Goal: Task Accomplishment & Management: Use online tool/utility

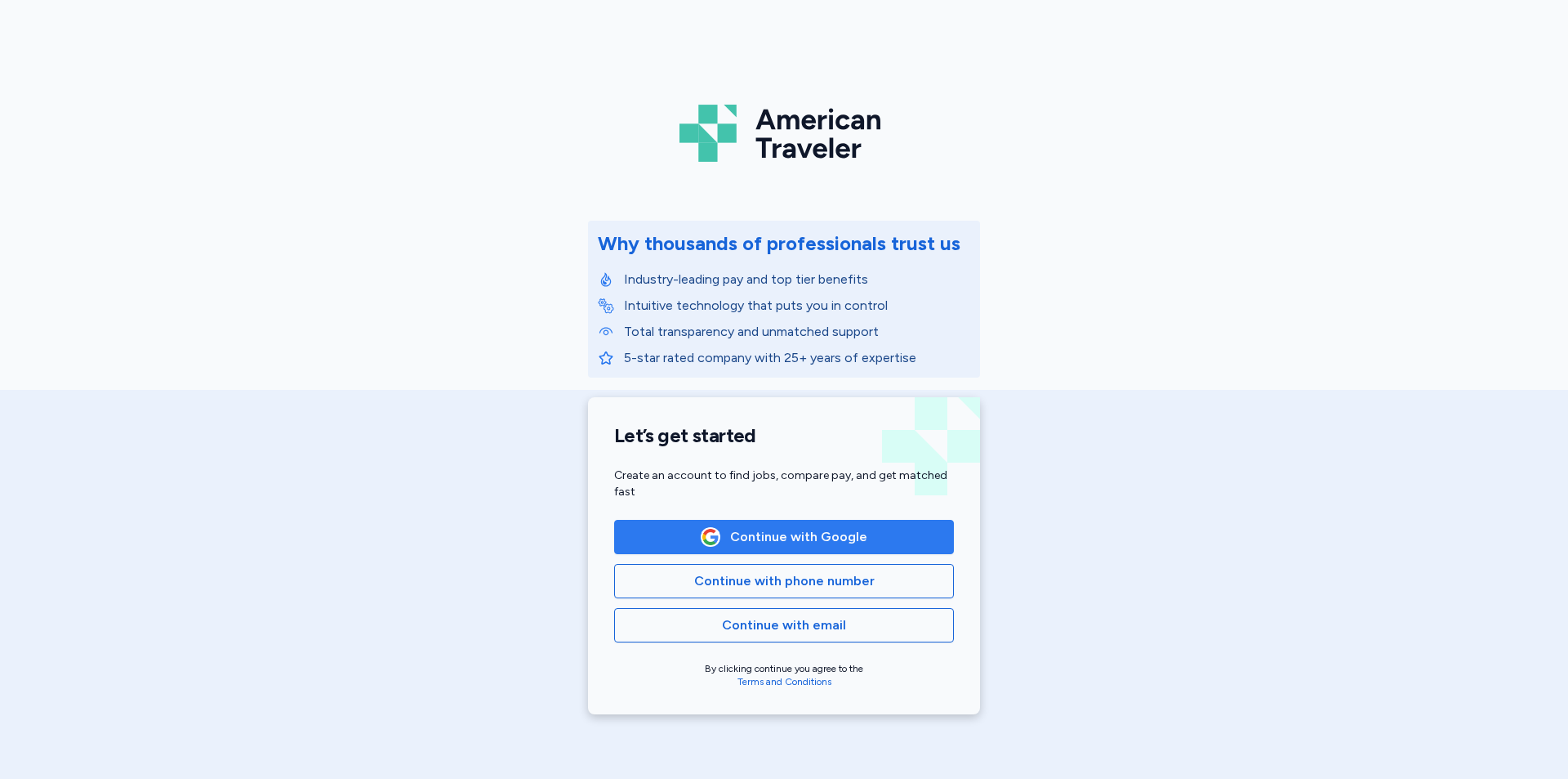
click at [745, 541] on span "Continue with Google" at bounding box center [798, 536] width 137 height 19
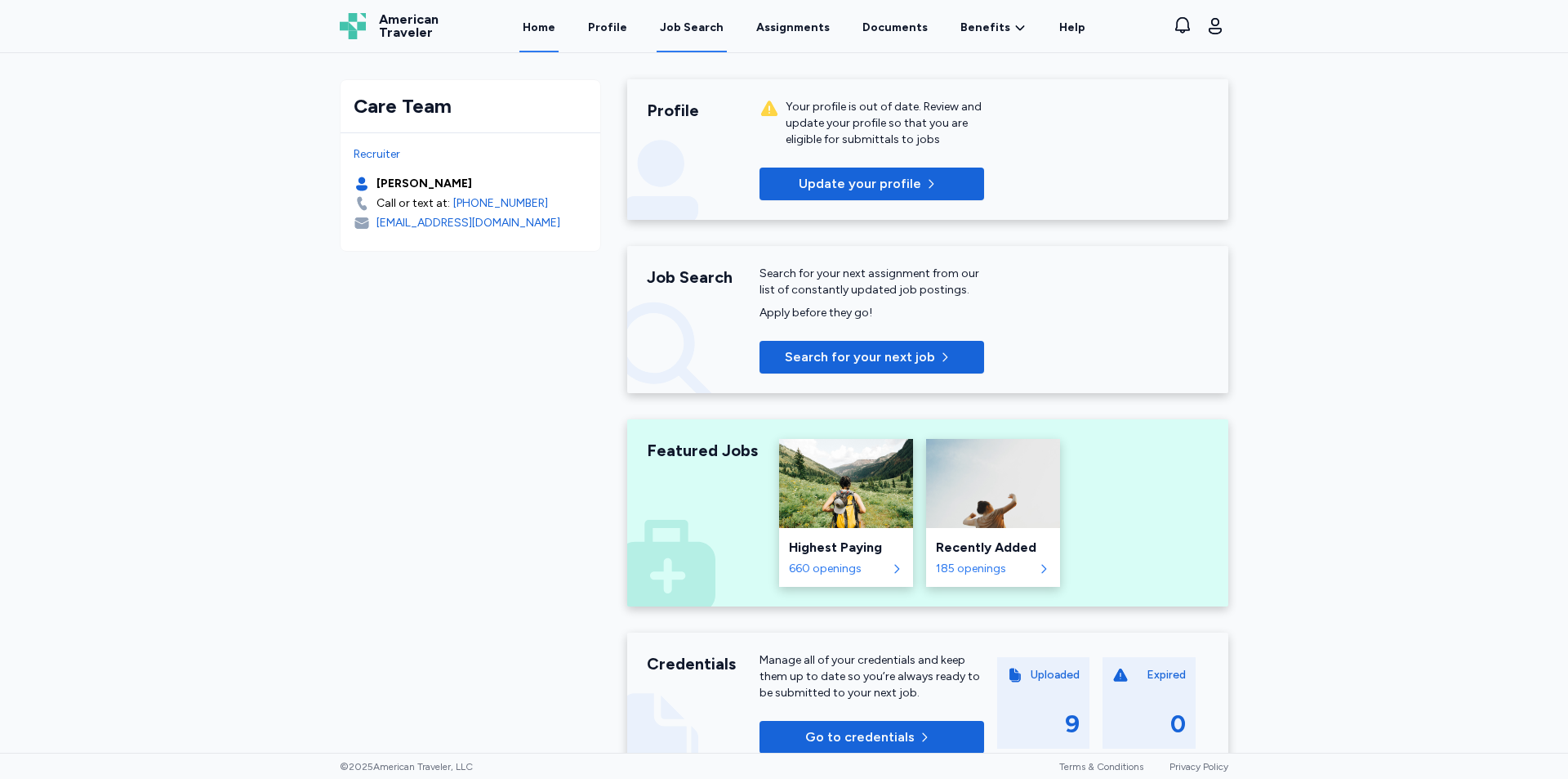
click at [695, 26] on div "Job Search" at bounding box center [692, 27] width 64 height 16
click at [684, 26] on div "Job Search" at bounding box center [692, 27] width 64 height 16
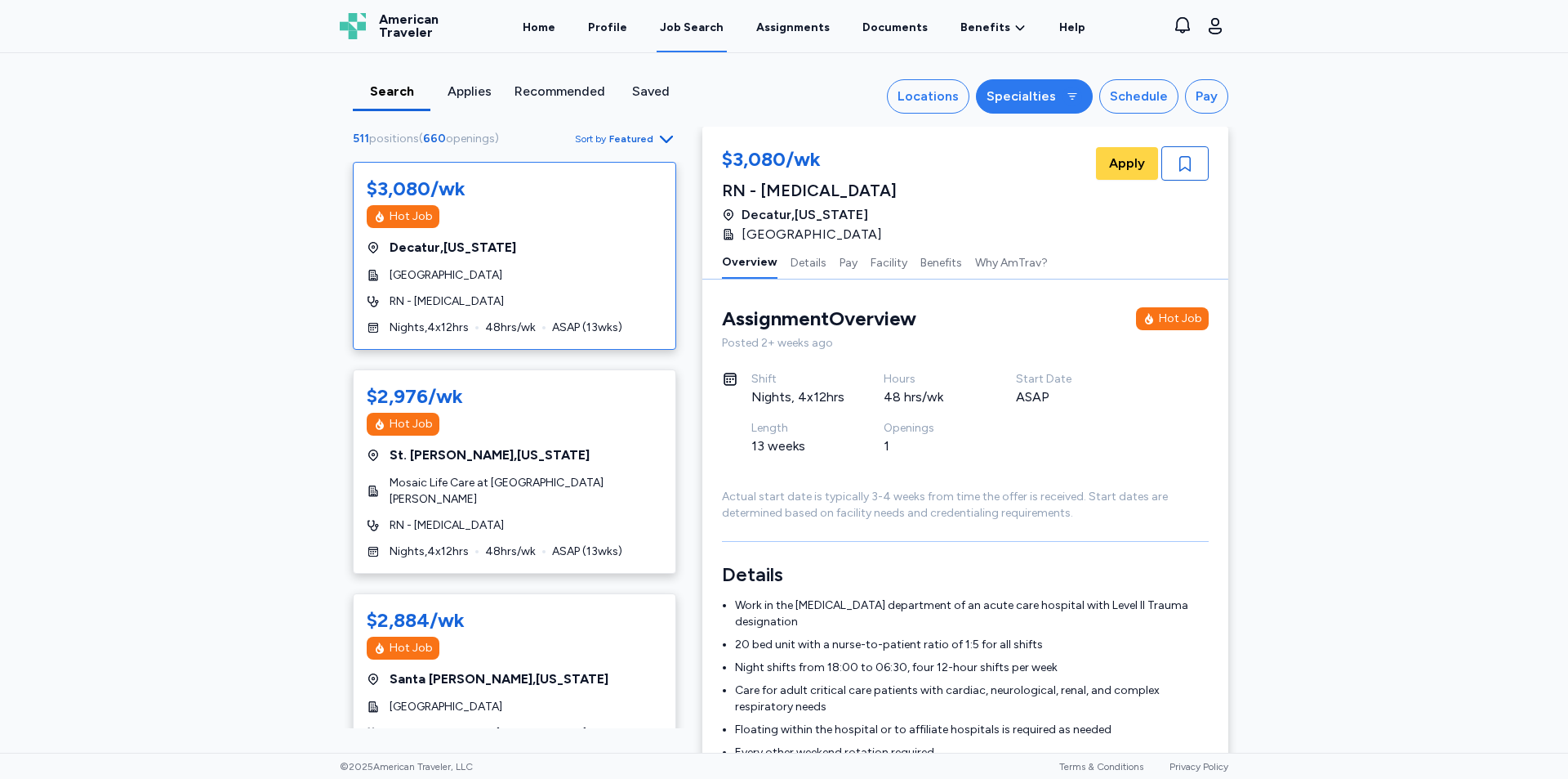
click at [1035, 101] on div "Specialties" at bounding box center [1021, 96] width 70 height 19
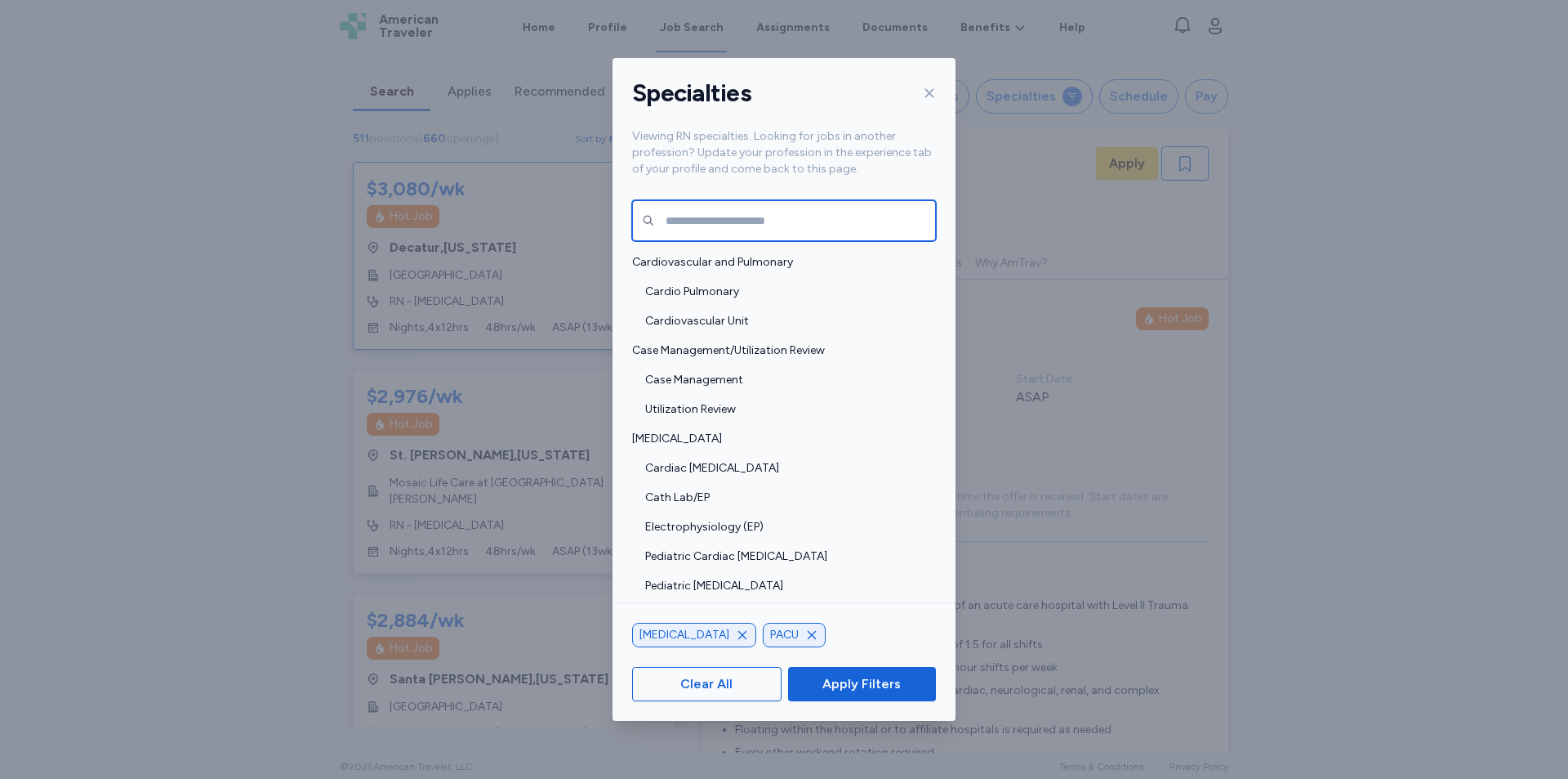
click at [764, 229] on input "text" at bounding box center [784, 220] width 304 height 41
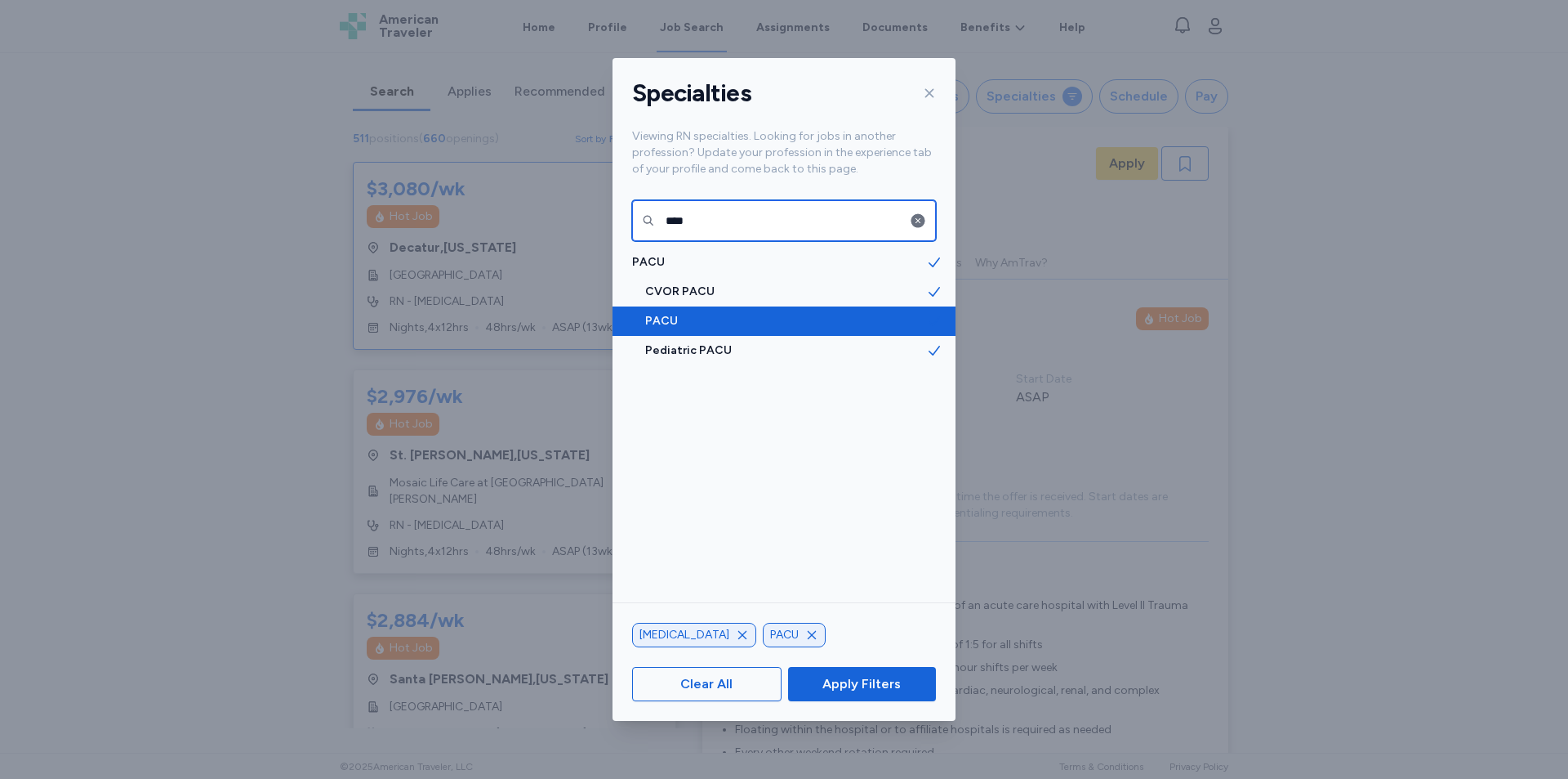
type input "****"
click at [721, 317] on span "PACU" at bounding box center [785, 320] width 281 height 16
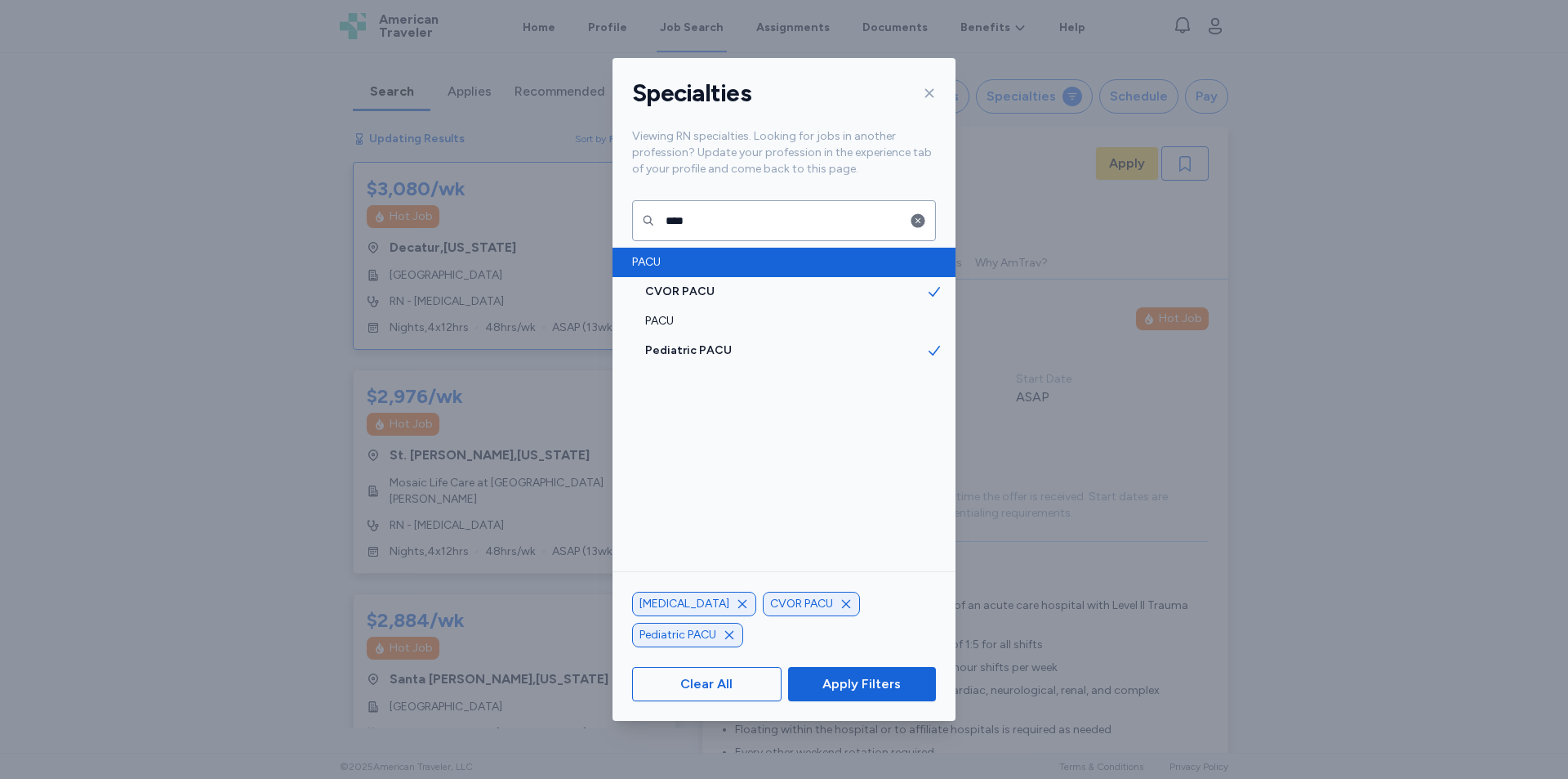
click at [684, 260] on span "PACU" at bounding box center [779, 261] width 294 height 16
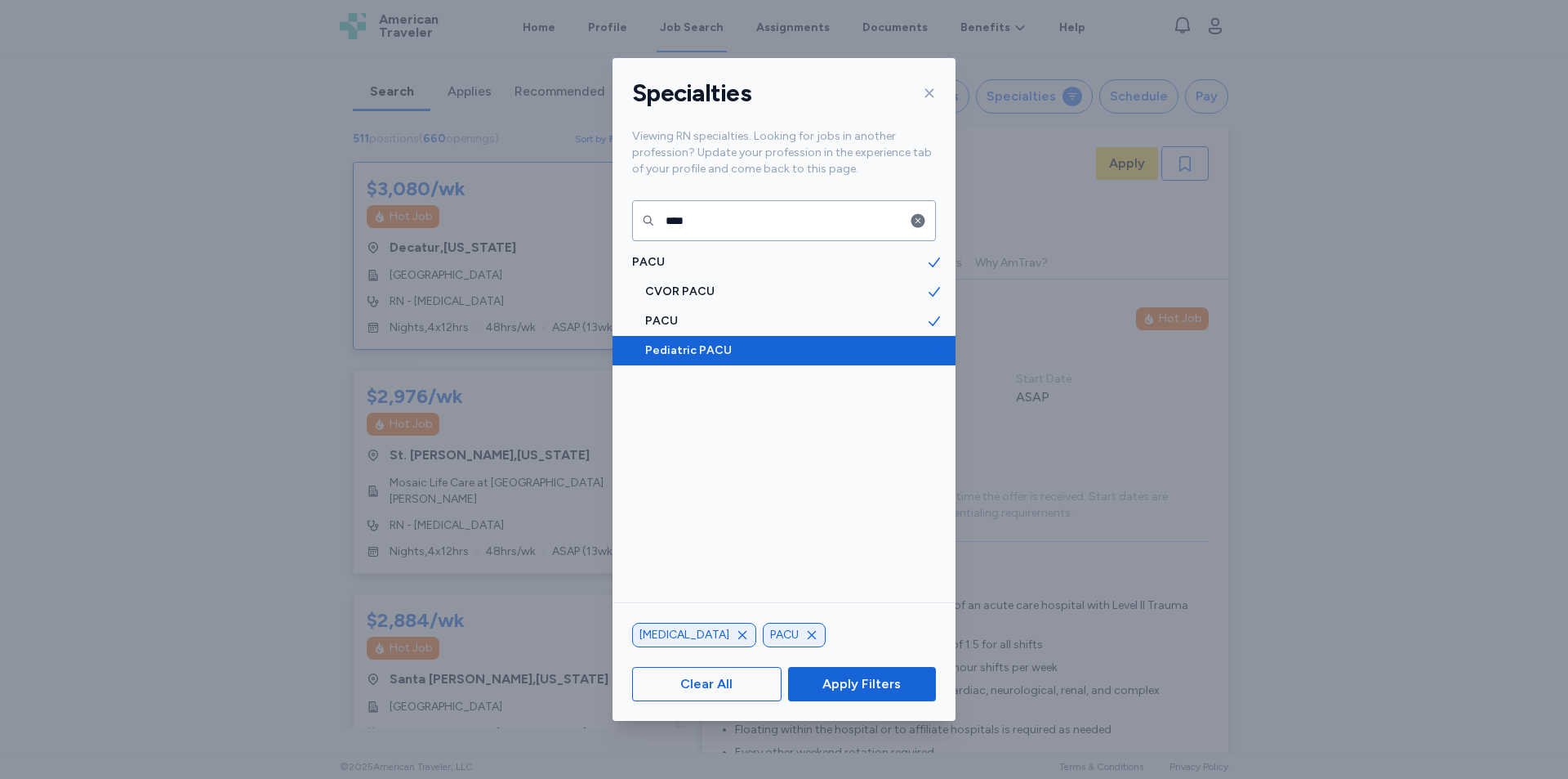
click at [720, 350] on span "Pediatric PACU" at bounding box center [785, 350] width 281 height 16
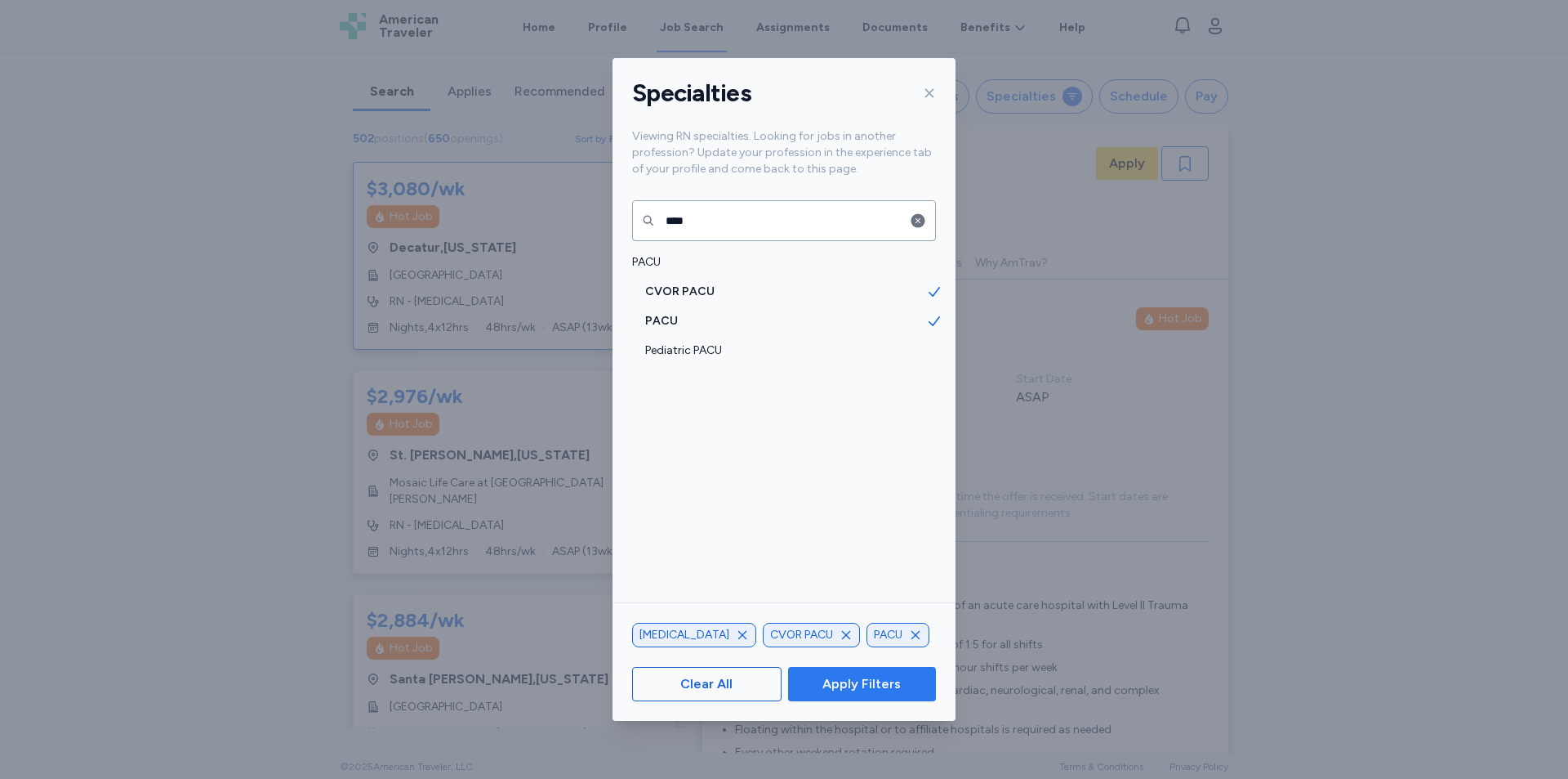
click at [872, 689] on span "Apply Filters" at bounding box center [861, 683] width 78 height 19
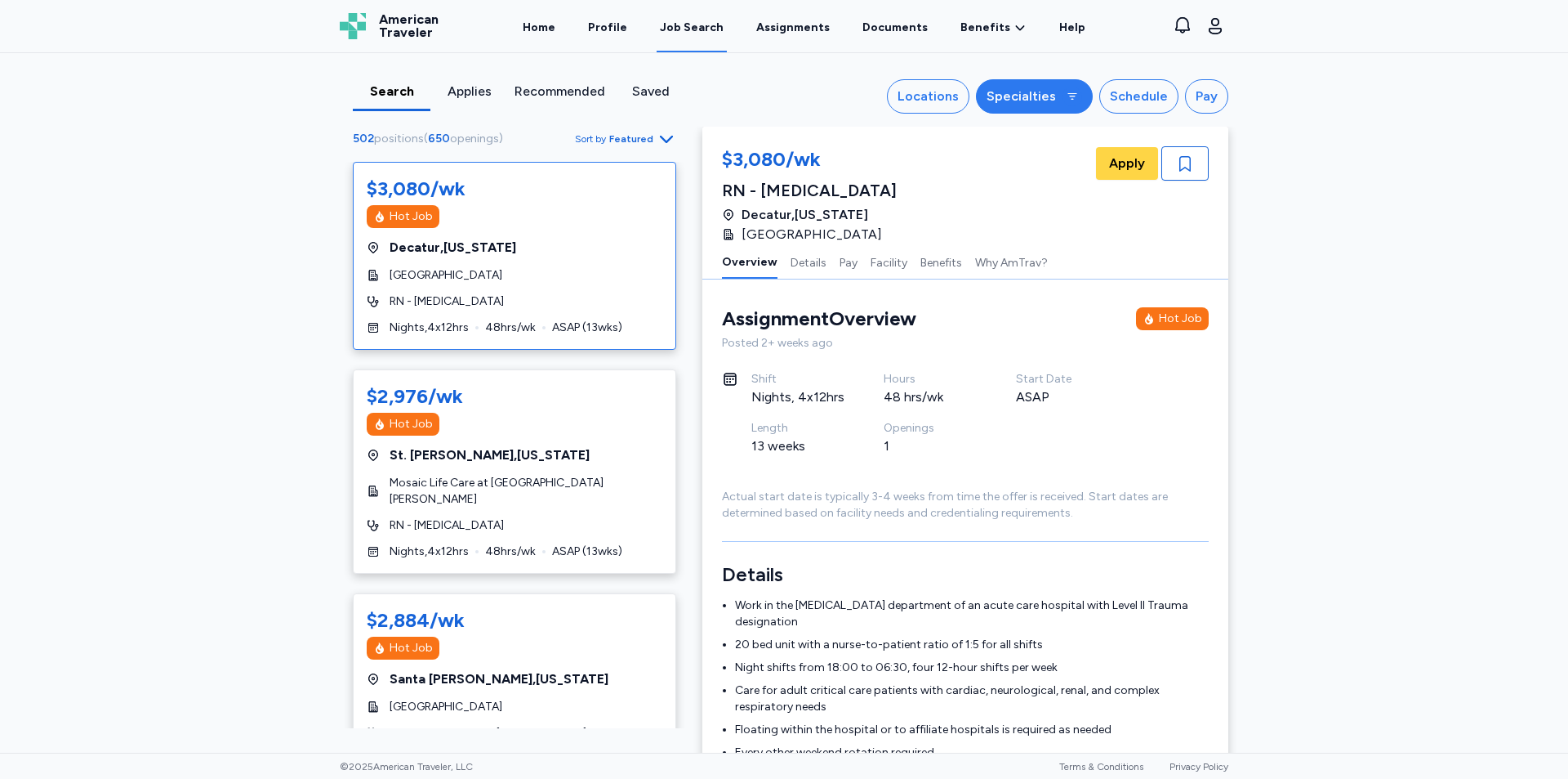
click at [1062, 97] on div at bounding box center [1072, 96] width 19 height 19
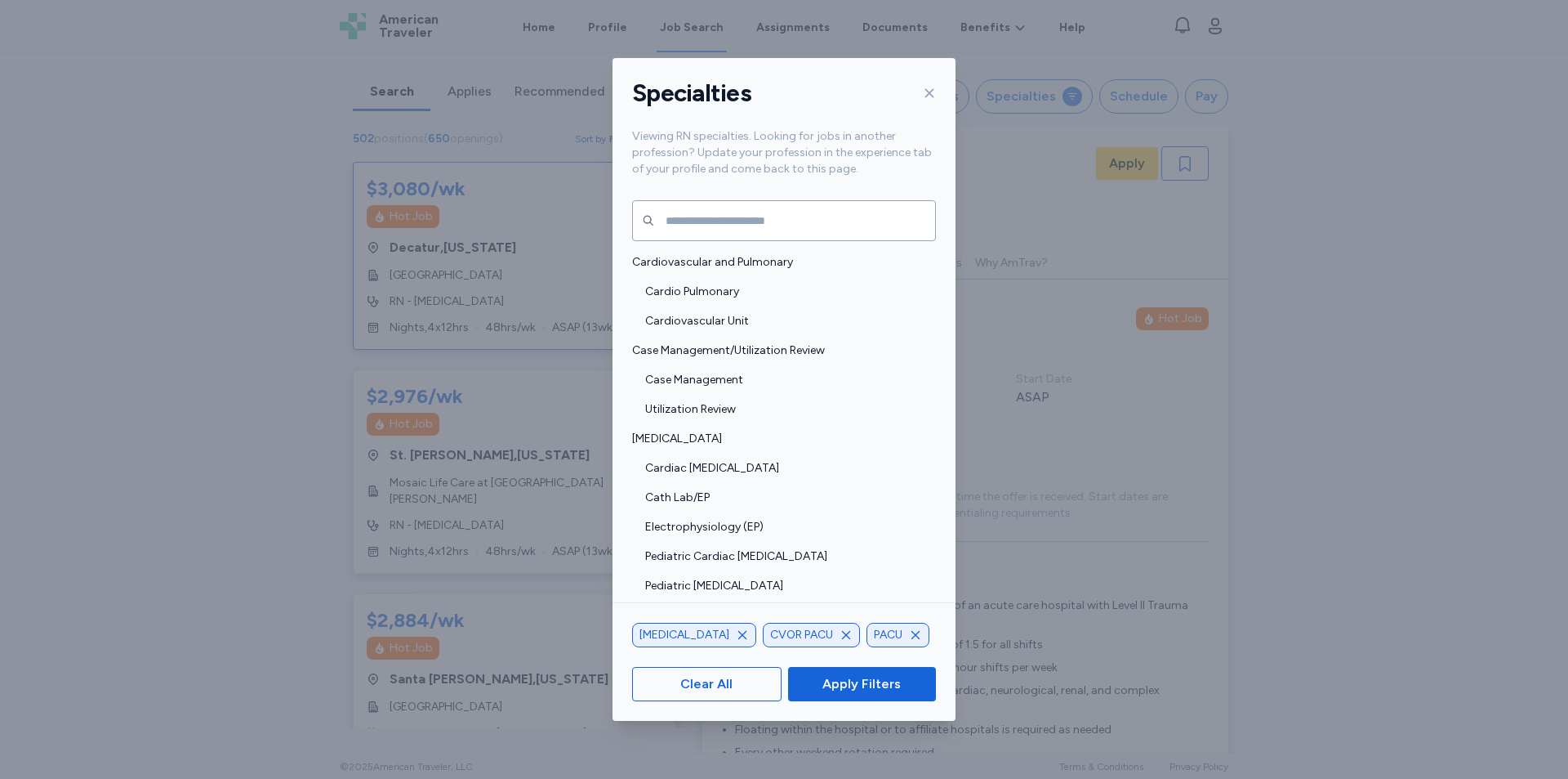
click at [736, 634] on icon "button" at bounding box center [742, 635] width 13 height 13
click at [873, 683] on span "Apply Filters" at bounding box center [861, 683] width 78 height 19
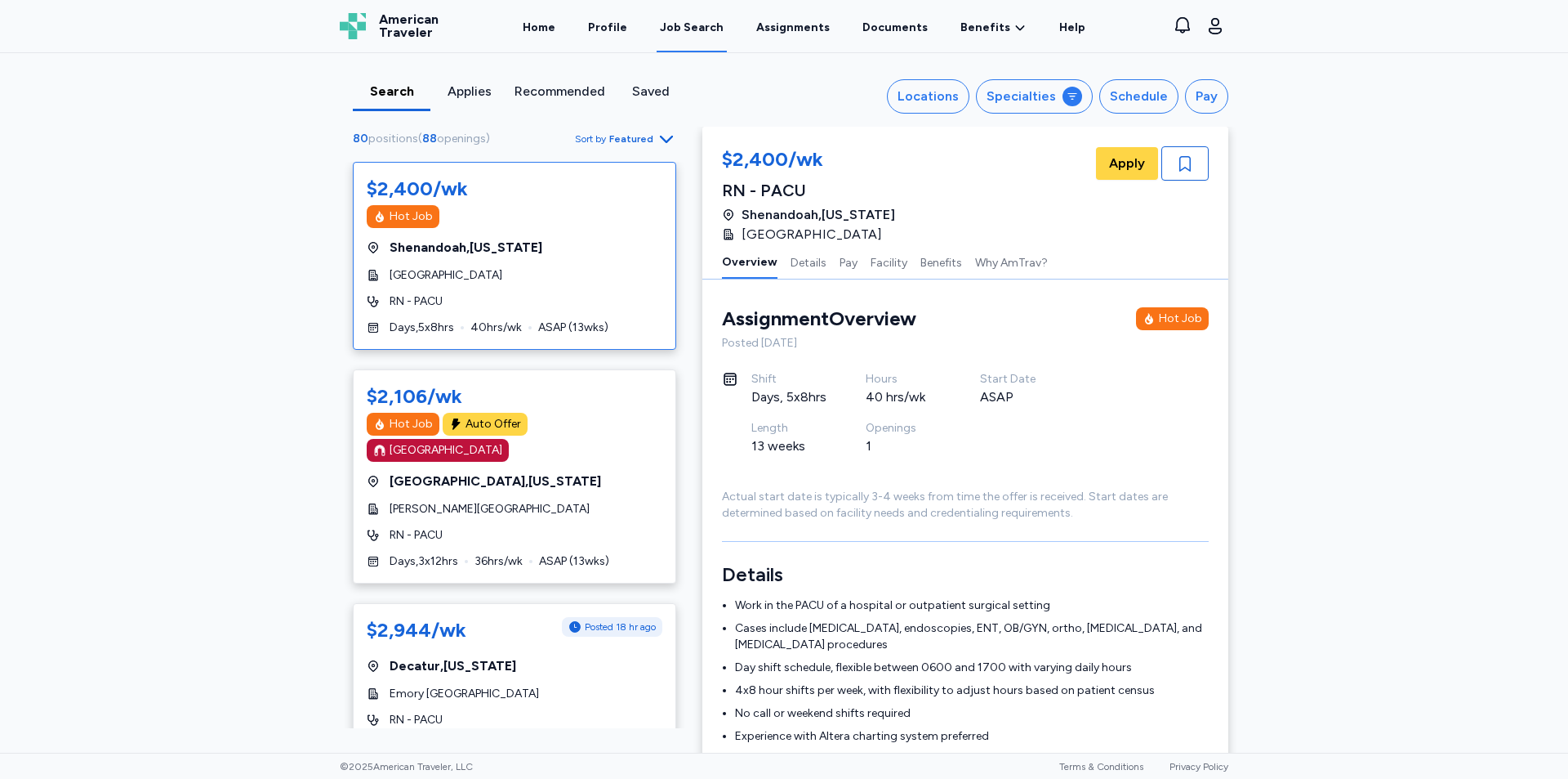
scroll to position [2, 0]
click at [924, 99] on div "Locations" at bounding box center [928, 96] width 61 height 19
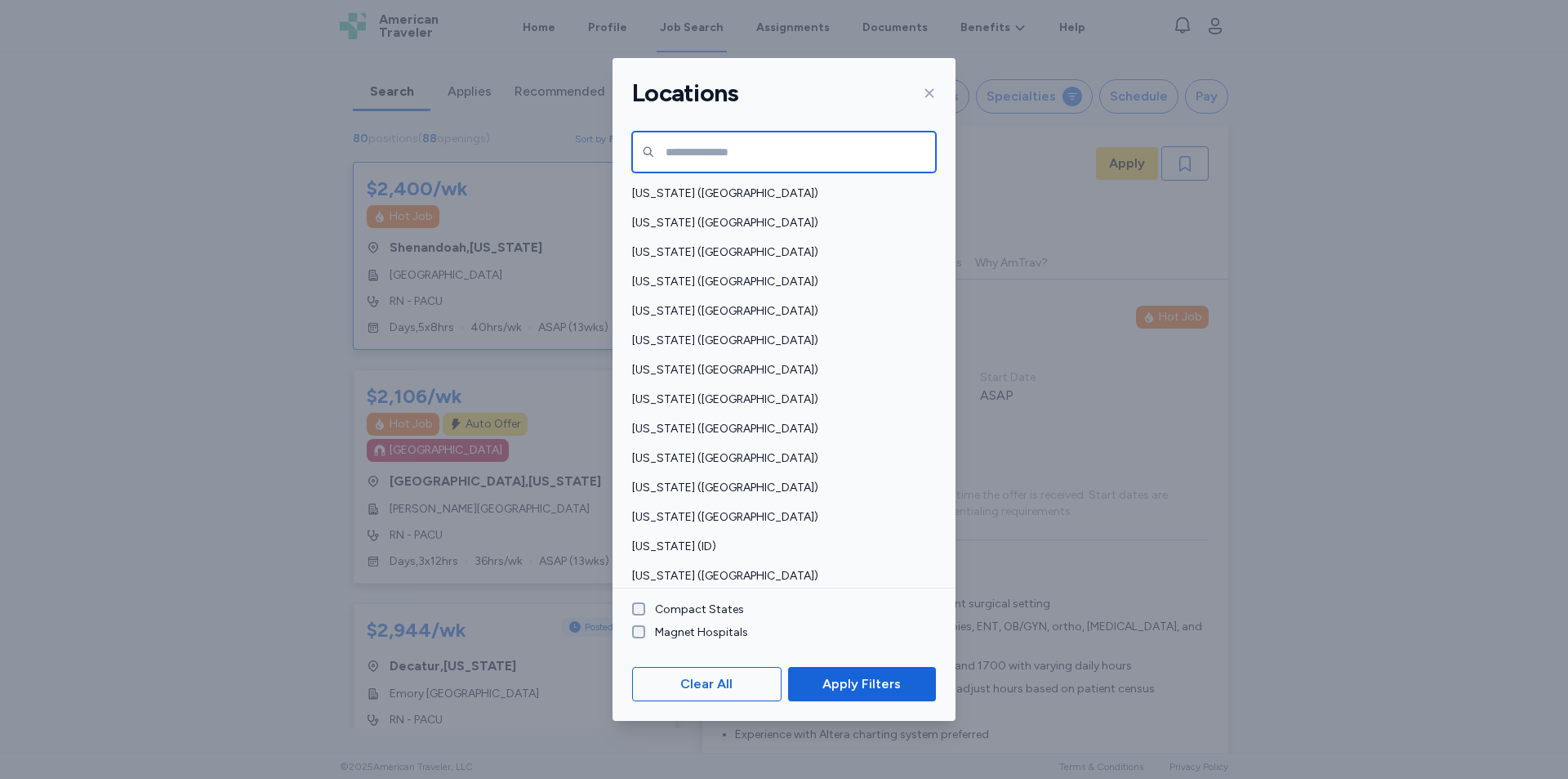
click at [776, 150] on input "text" at bounding box center [784, 152] width 304 height 41
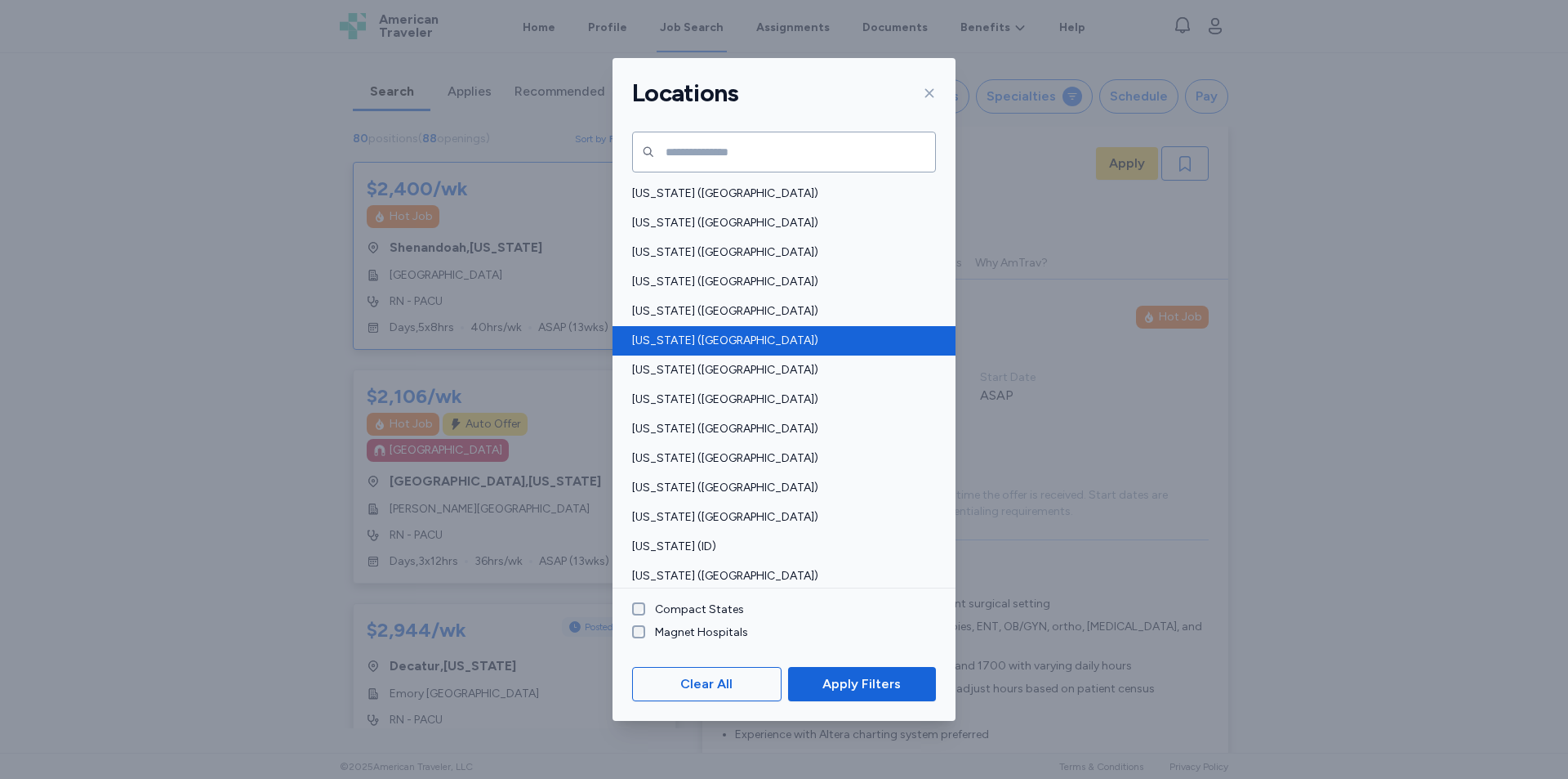
click at [680, 345] on span "[US_STATE] ([GEOGRAPHIC_DATA])" at bounding box center [779, 340] width 294 height 16
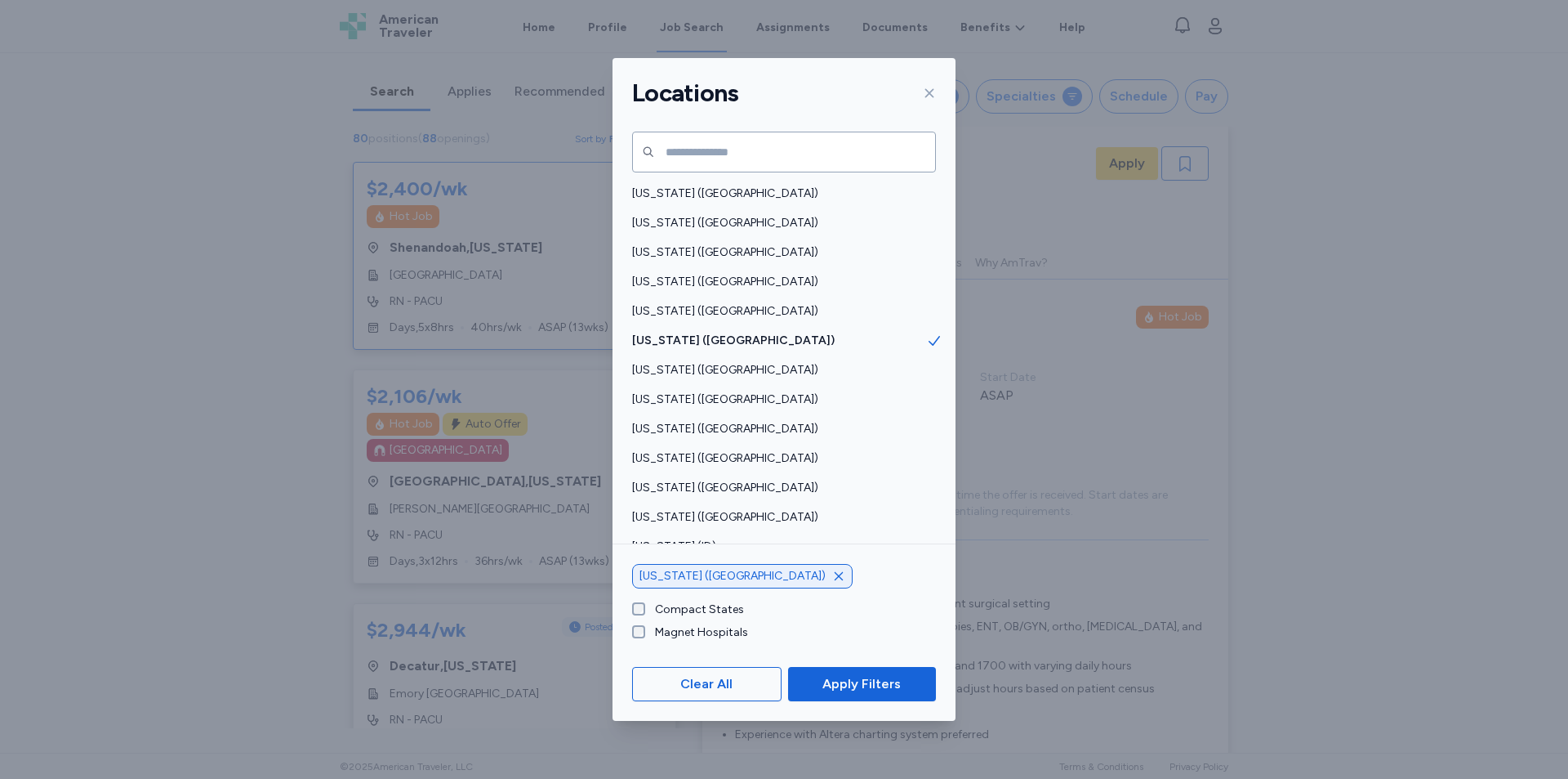
drag, startPoint x: 882, startPoint y: 685, endPoint x: 871, endPoint y: 676, distance: 14.2
click at [883, 685] on span "Apply Filters" at bounding box center [861, 683] width 78 height 19
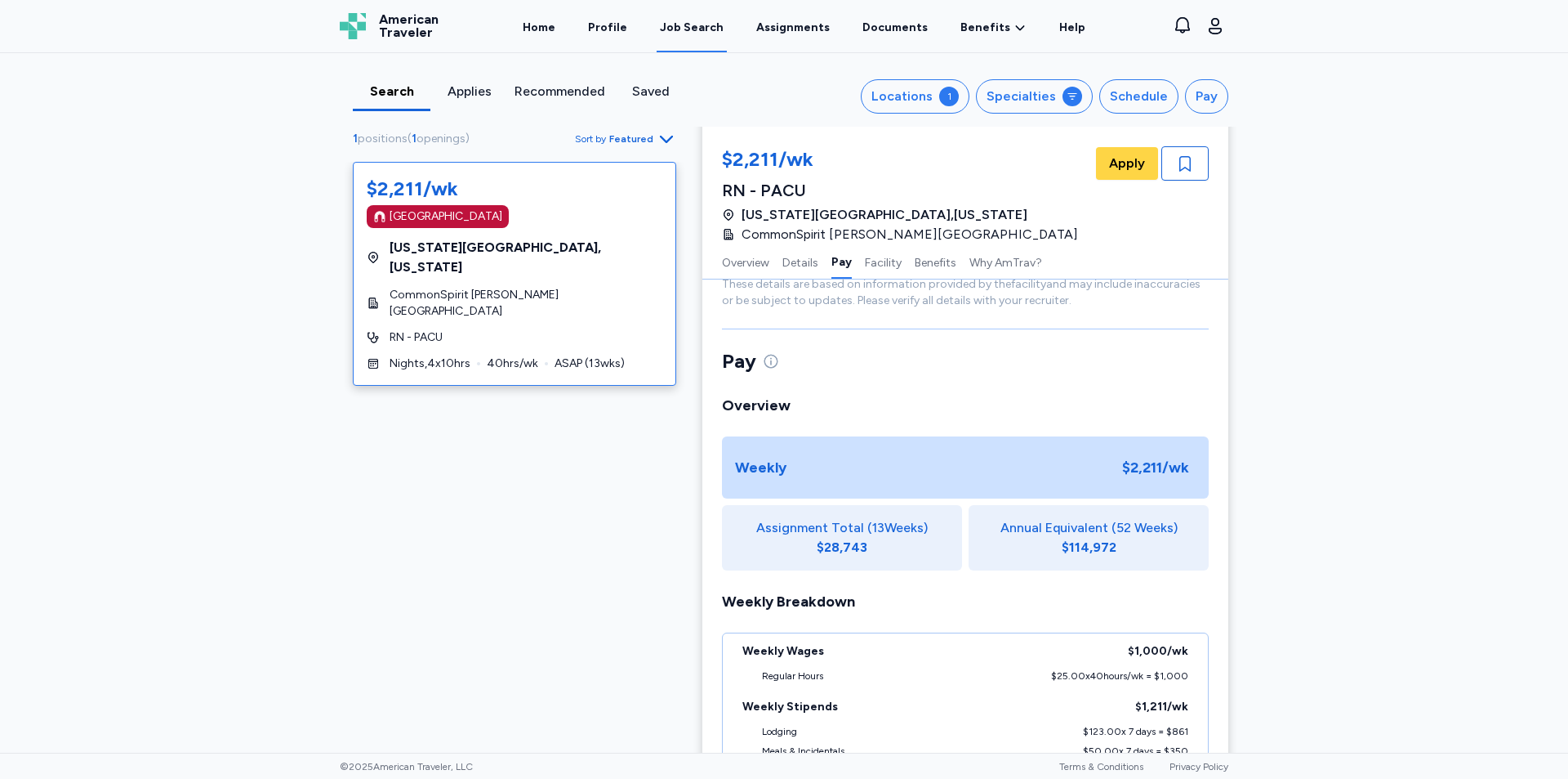
scroll to position [819, 0]
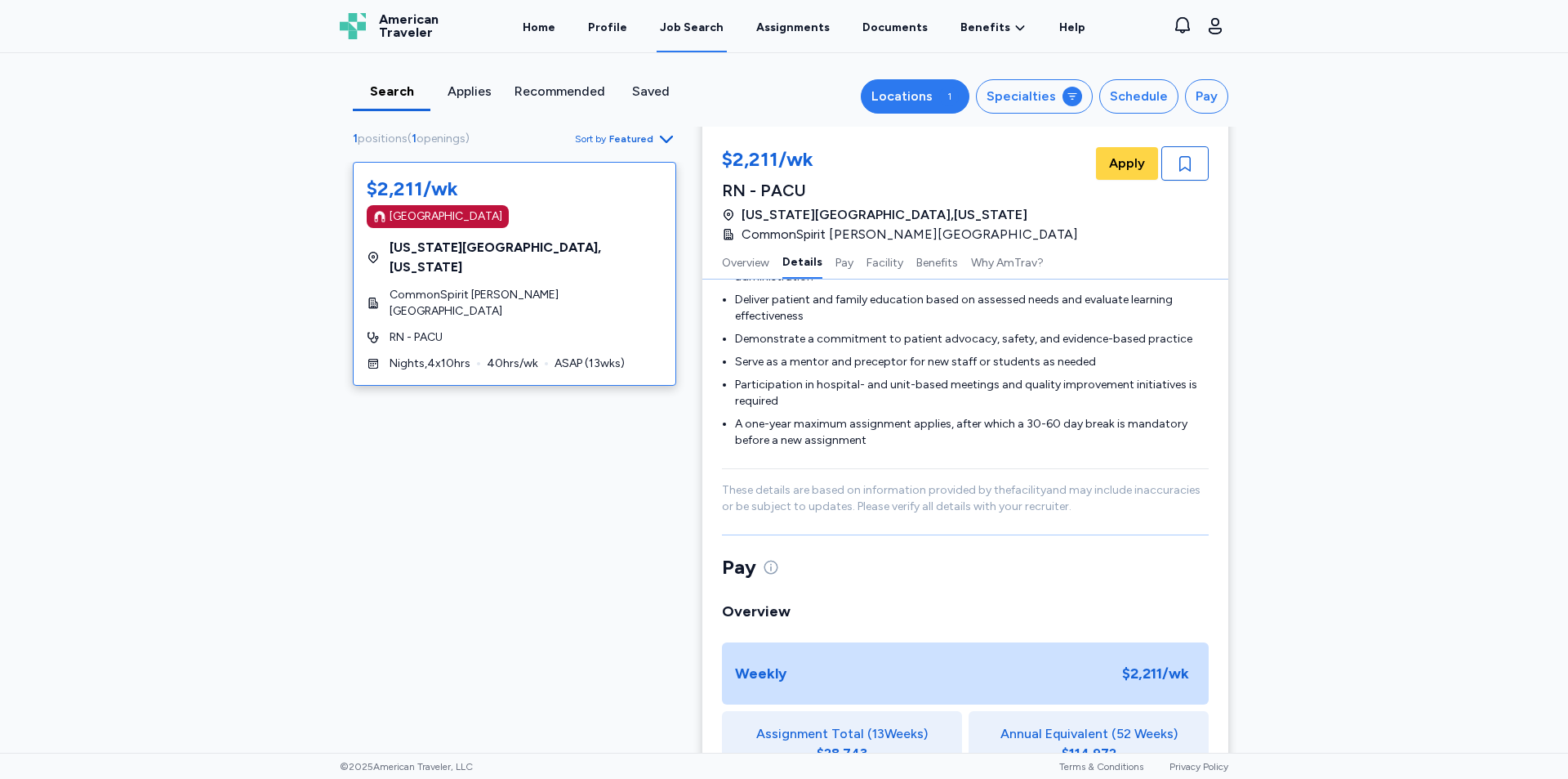
click at [932, 92] on div "Locations" at bounding box center [902, 96] width 61 height 19
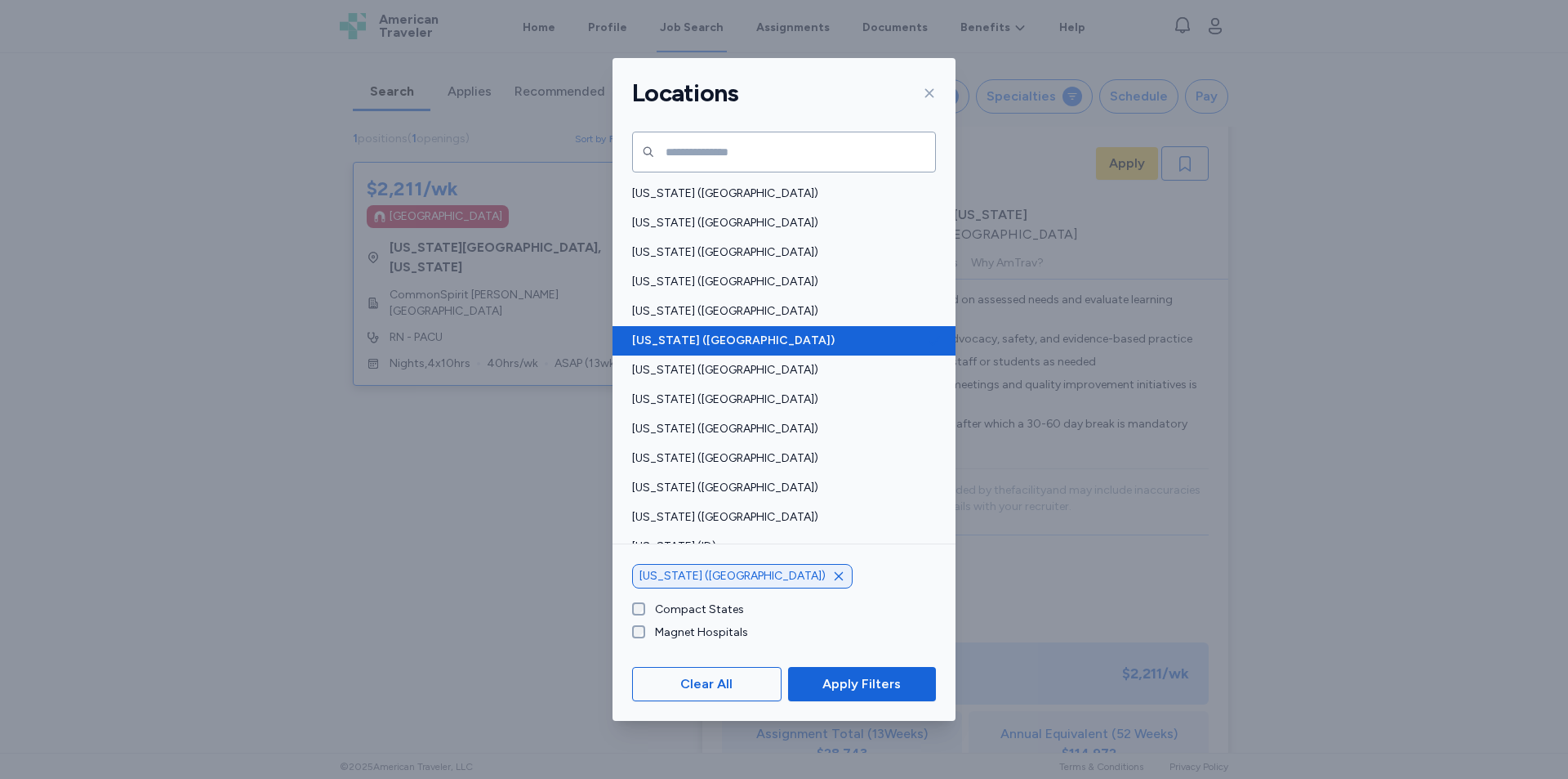
click at [926, 348] on icon at bounding box center [934, 340] width 16 height 16
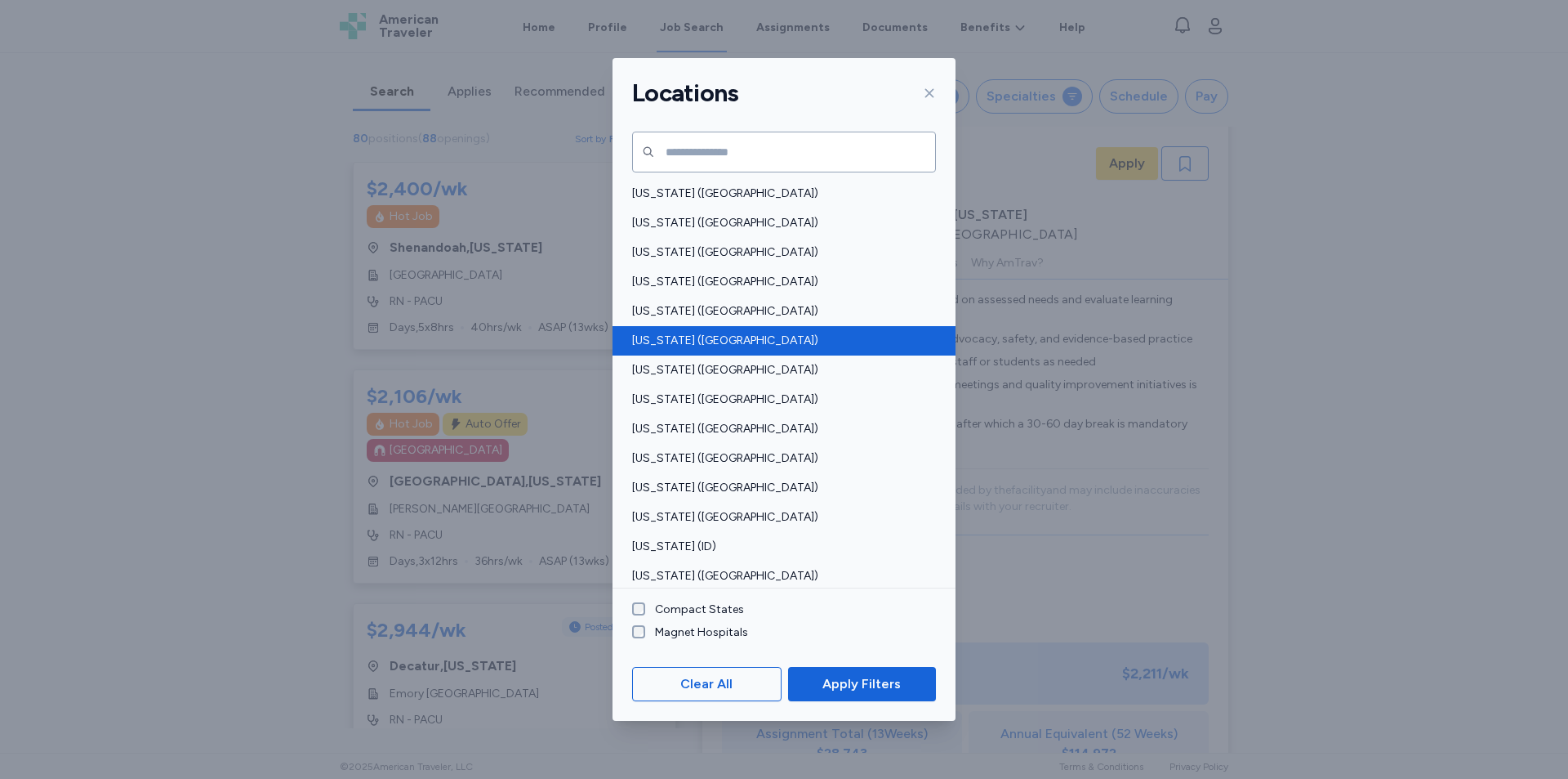
click at [877, 683] on span "Apply Filters" at bounding box center [861, 683] width 78 height 19
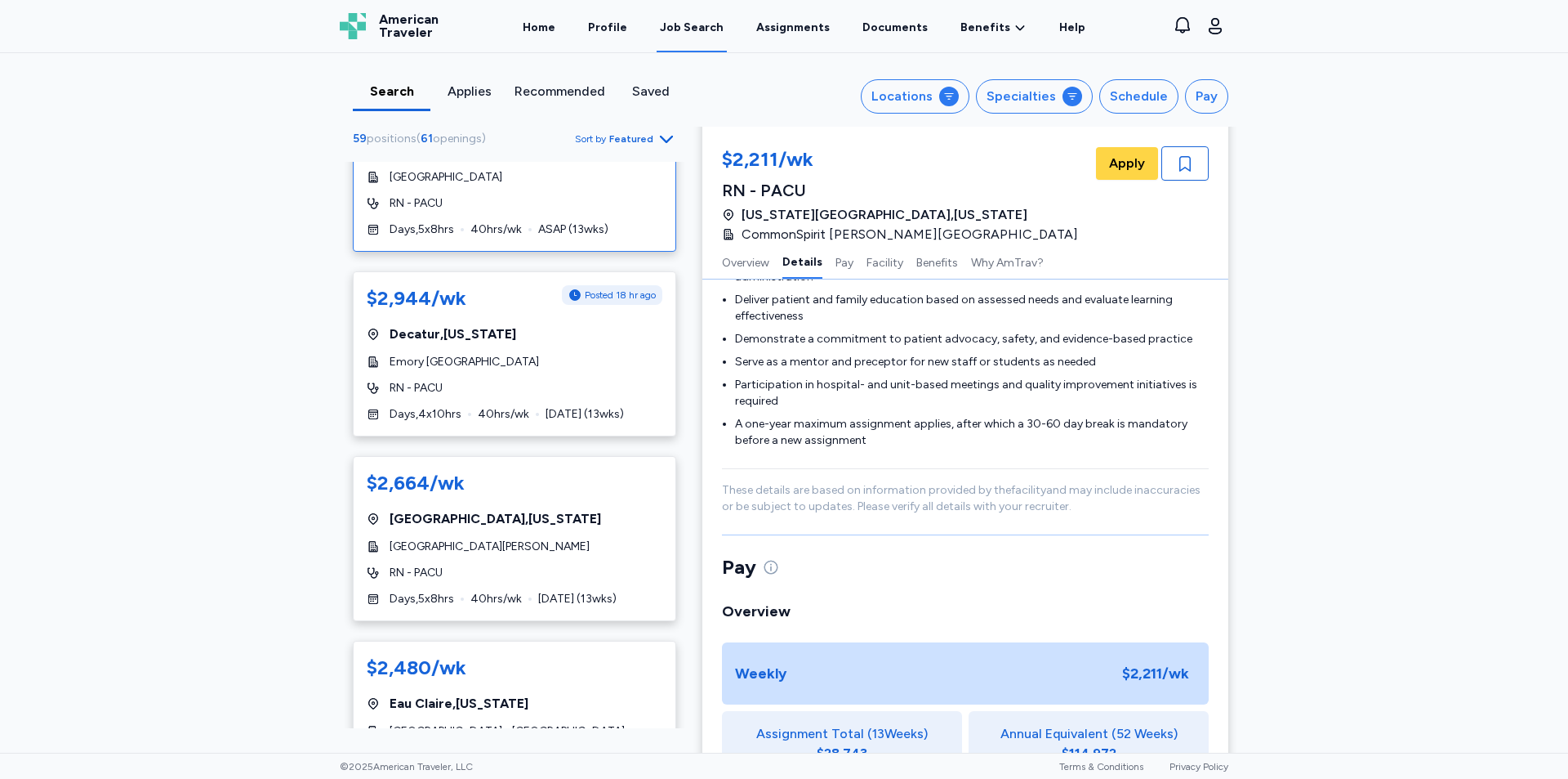
scroll to position [245, 0]
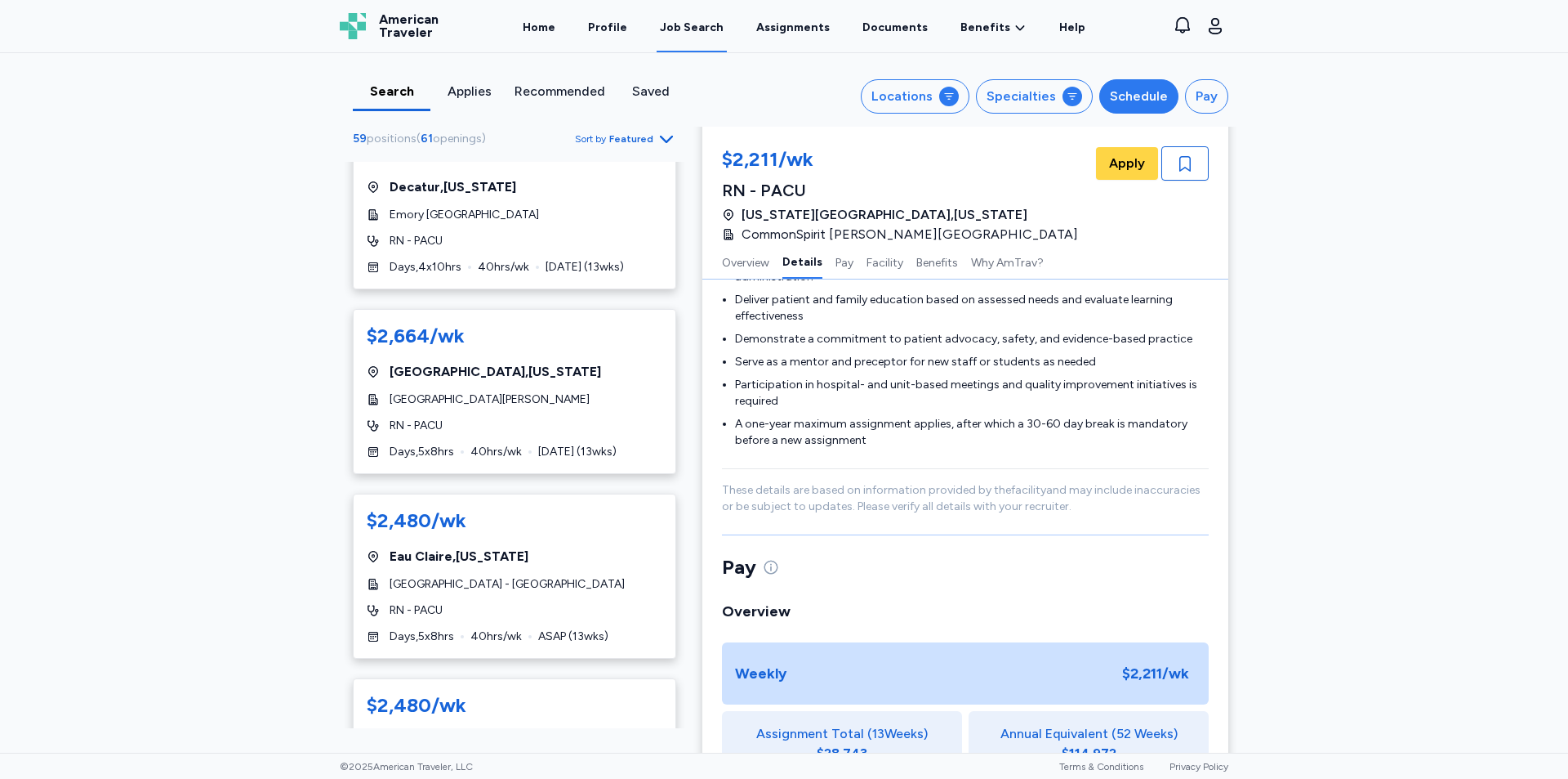
click at [1131, 100] on div "Schedule" at bounding box center [1139, 96] width 58 height 19
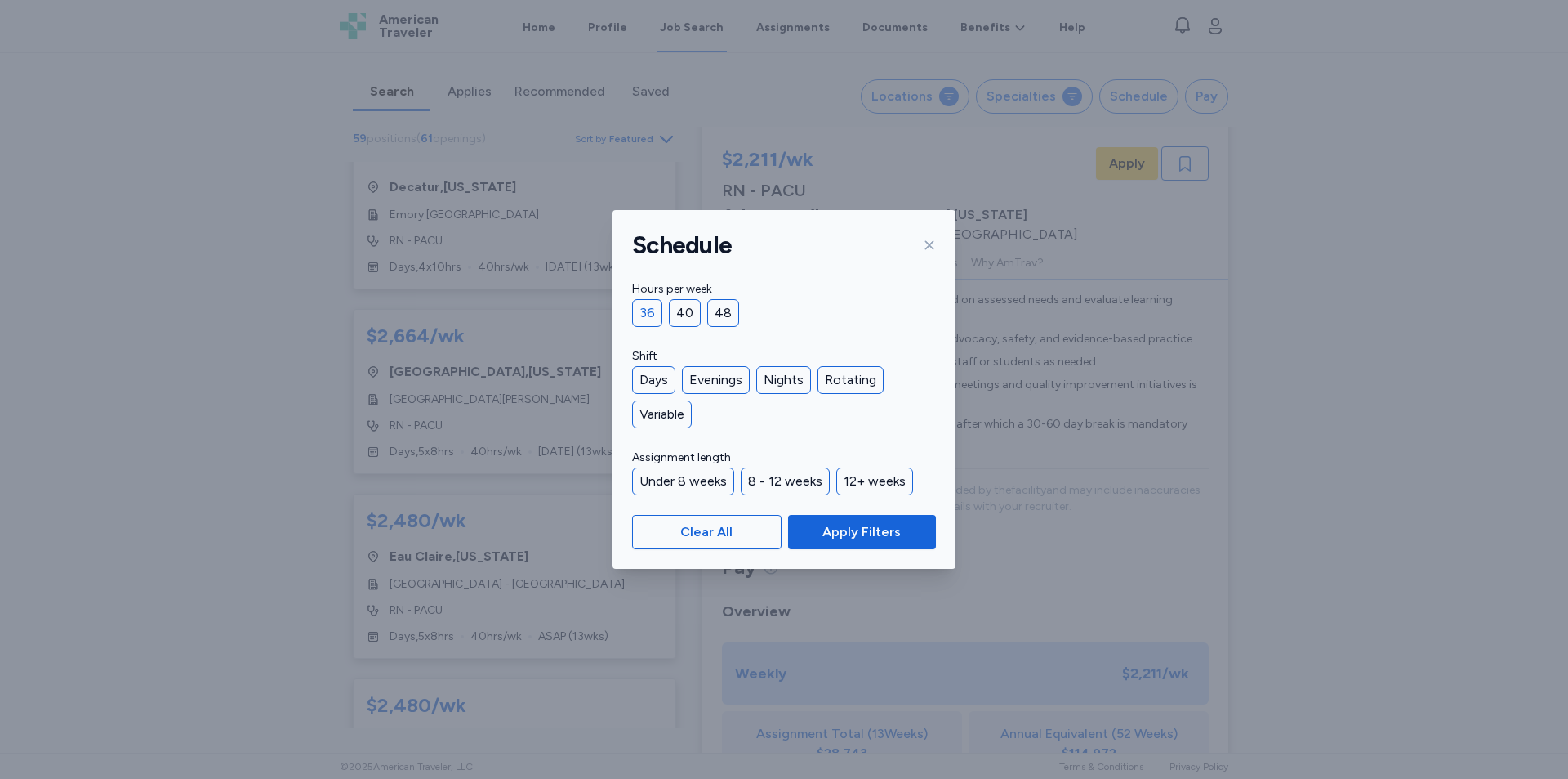
click at [652, 317] on div "36" at bounding box center [648, 313] width 30 height 28
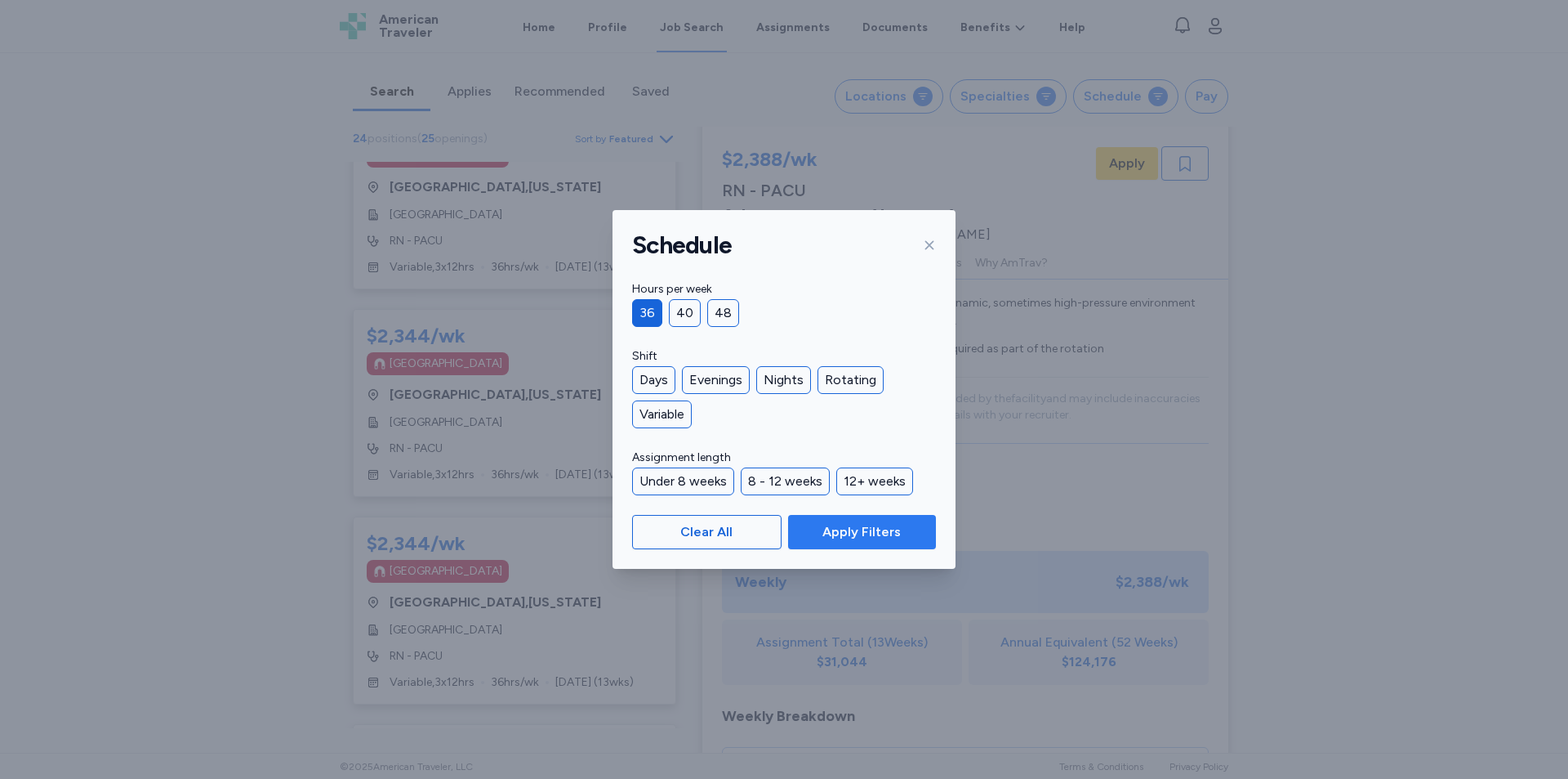
scroll to position [2, 0]
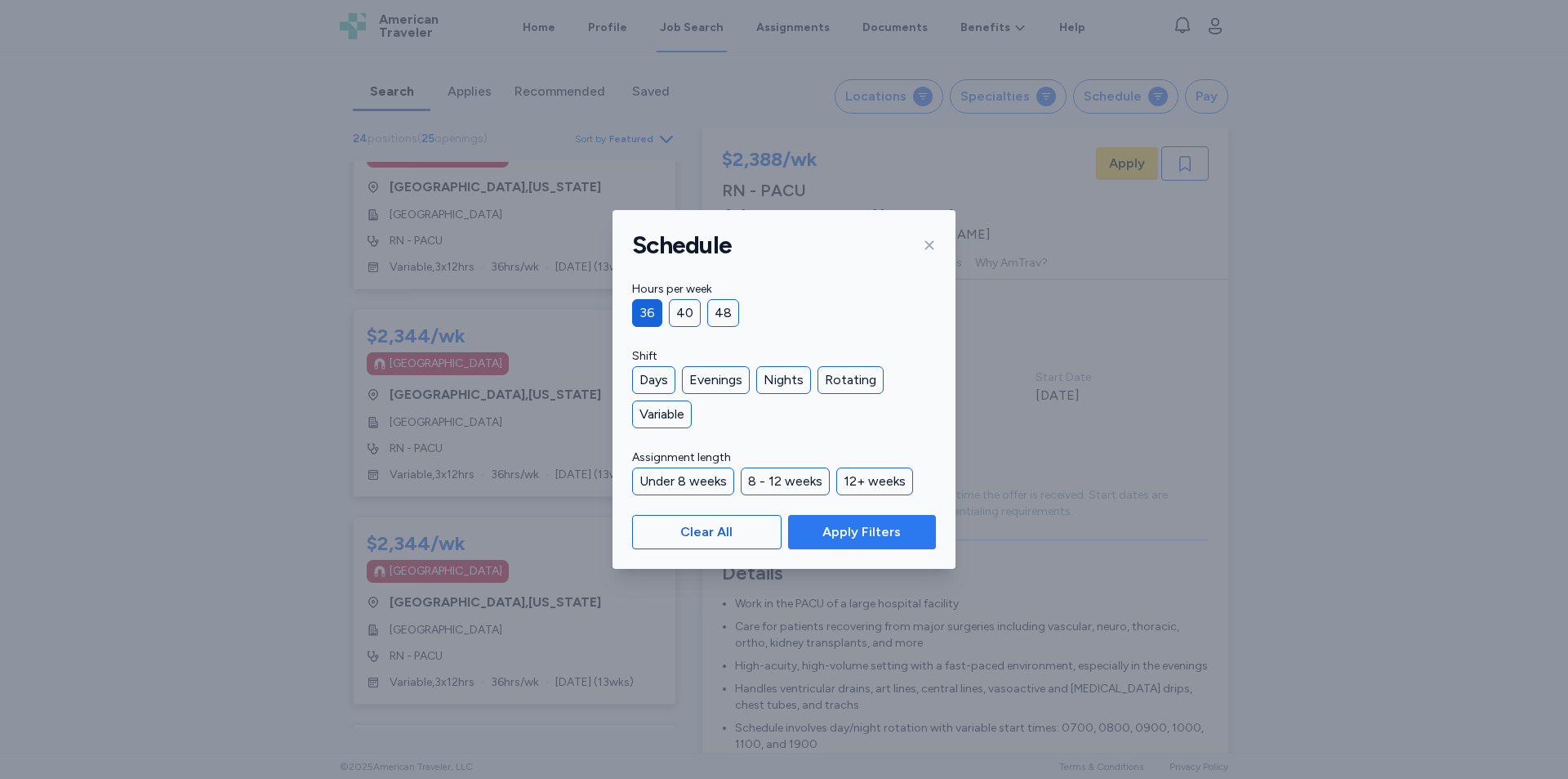
click at [855, 536] on span "Apply Filters" at bounding box center [861, 531] width 78 height 19
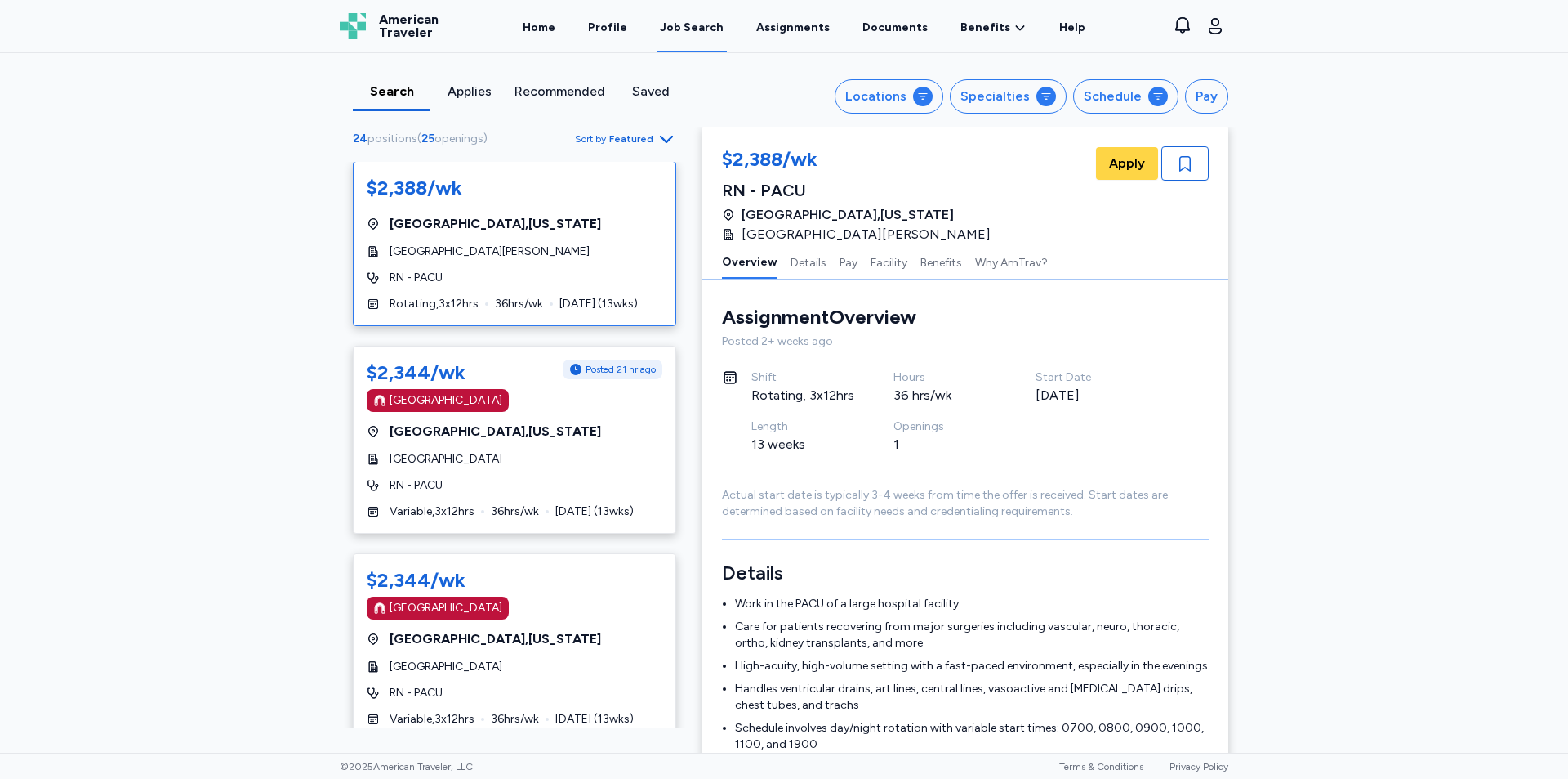
scroll to position [0, 0]
click at [582, 250] on div "[GEOGRAPHIC_DATA][PERSON_NAME]" at bounding box center [515, 252] width 296 height 16
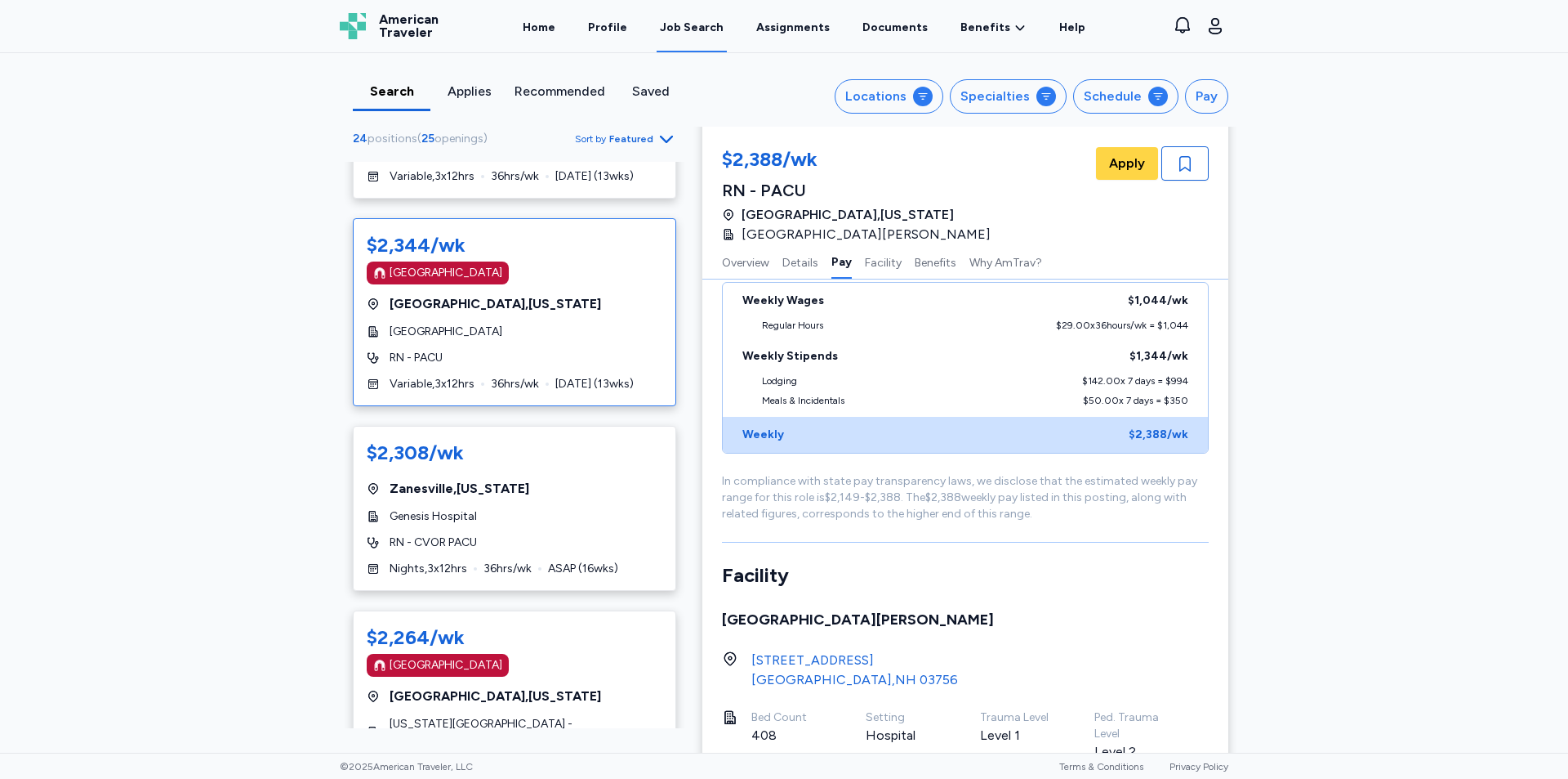
scroll to position [735, 0]
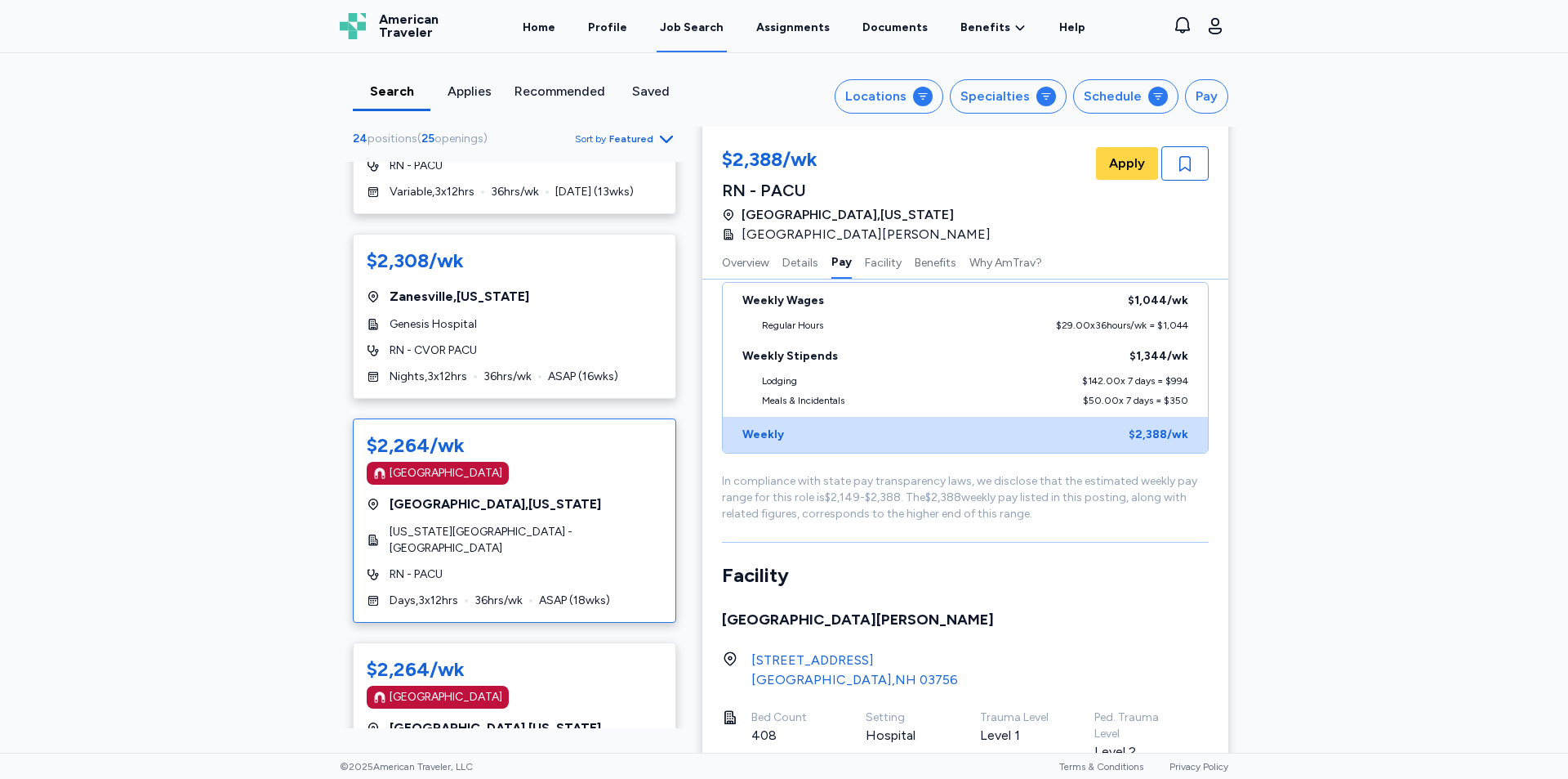
click at [584, 531] on div "[US_STATE][GEOGRAPHIC_DATA] - [GEOGRAPHIC_DATA]" at bounding box center [515, 540] width 296 height 33
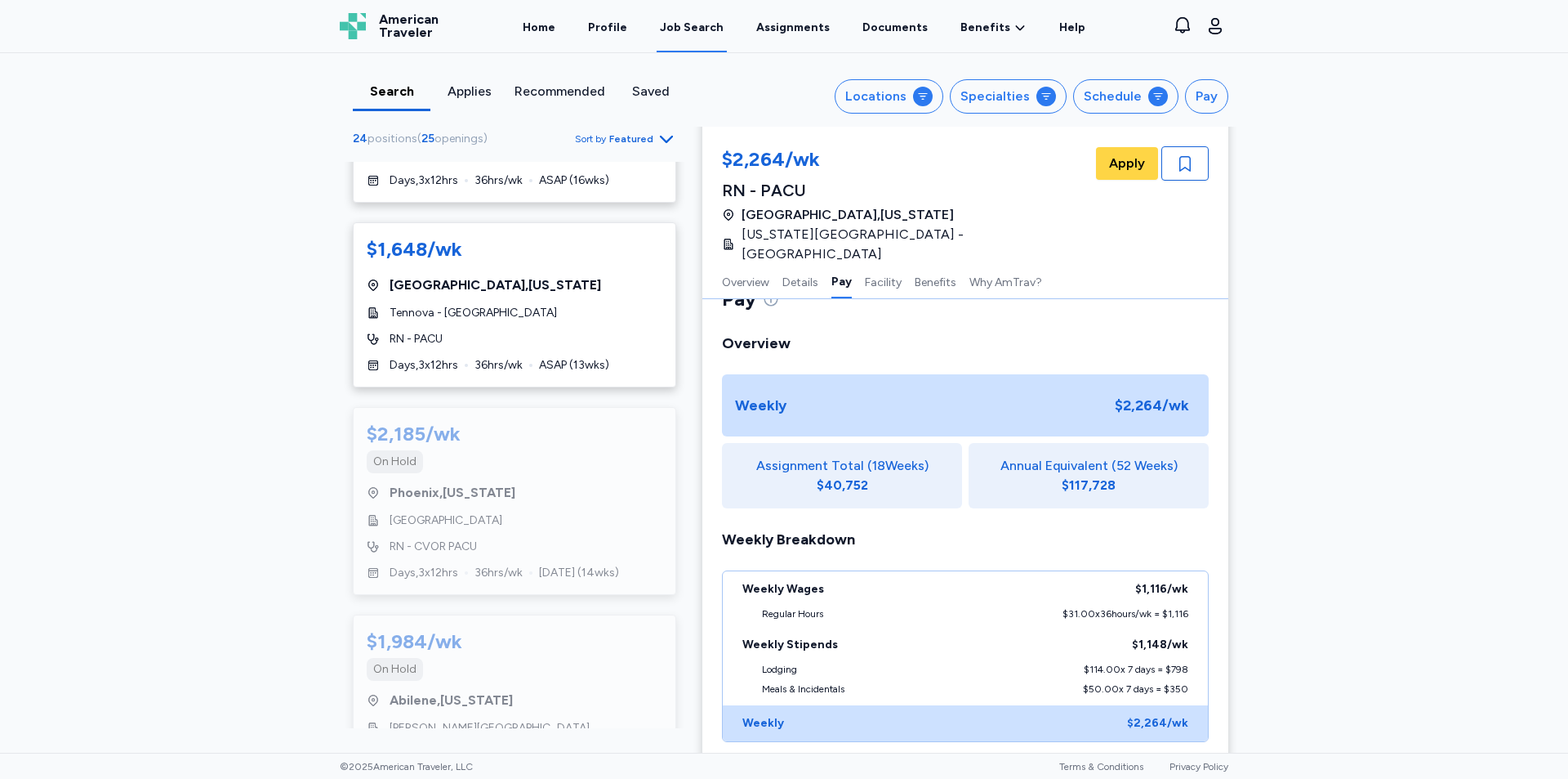
scroll to position [4233, 0]
